Goal: Find specific page/section: Find specific page/section

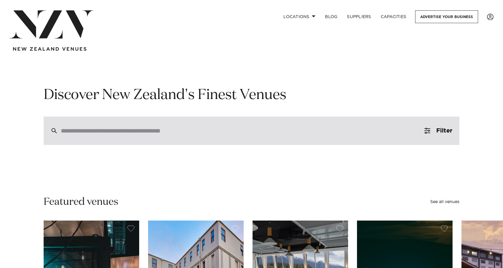
click at [215, 131] on input "search" at bounding box center [239, 131] width 356 height 7
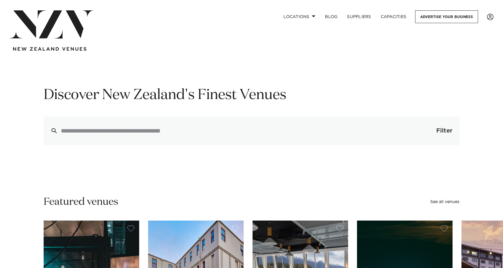
click at [432, 130] on button "Filter 0" at bounding box center [438, 131] width 42 height 28
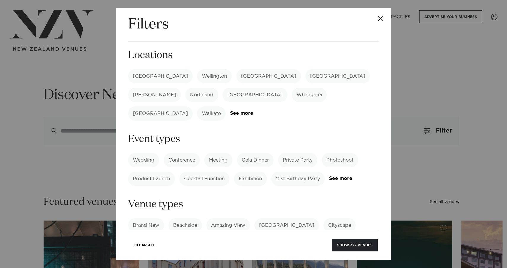
click at [141, 74] on label "[GEOGRAPHIC_DATA]" at bounding box center [160, 76] width 65 height 14
click at [329, 176] on link "See more" at bounding box center [352, 178] width 46 height 5
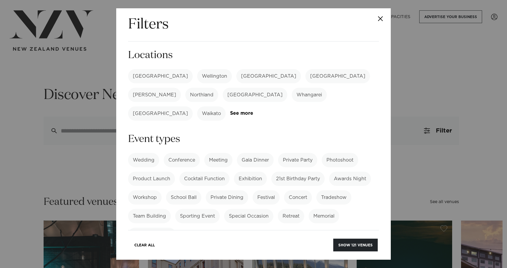
click at [145, 190] on label "Workshop" at bounding box center [145, 197] width 34 height 14
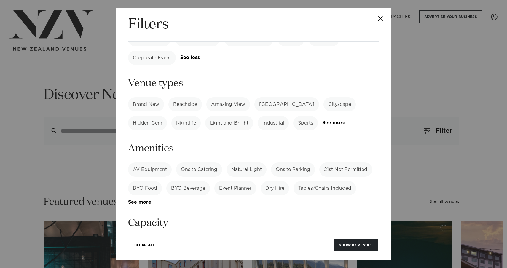
scroll to position [178, 0]
click at [141, 199] on link "See more" at bounding box center [151, 201] width 46 height 5
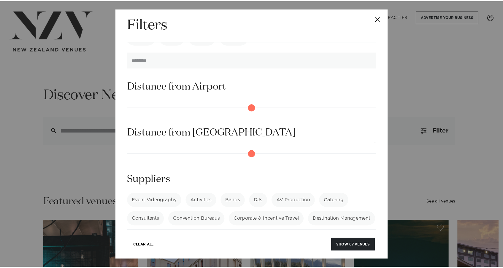
scroll to position [513, 0]
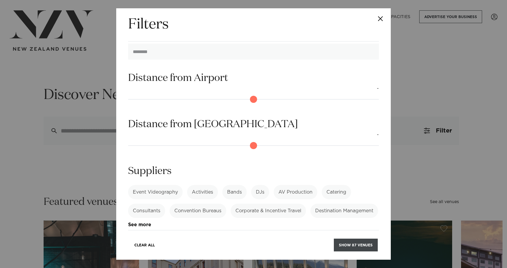
click at [357, 244] on button "Show 87 venues" at bounding box center [356, 245] width 44 height 13
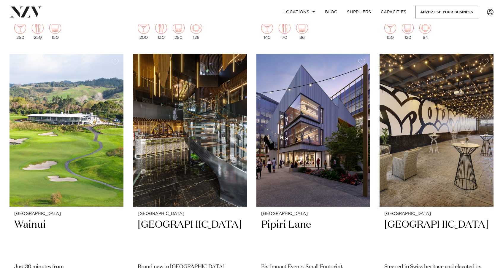
scroll to position [949, 0]
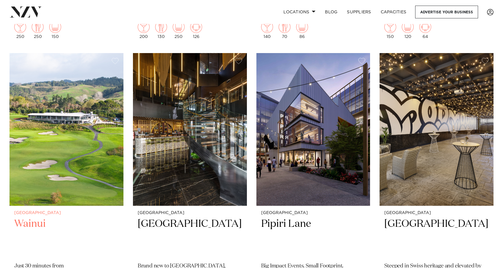
click at [77, 152] on img at bounding box center [66, 129] width 114 height 153
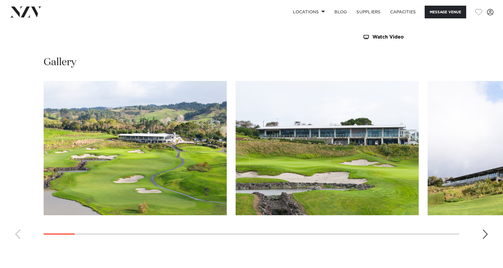
scroll to position [547, 0]
